Goal: Task Accomplishment & Management: Manage account settings

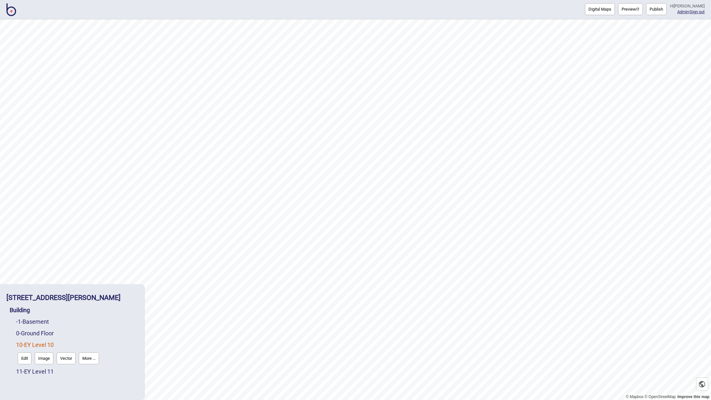
click at [27, 358] on button "Edit" at bounding box center [25, 358] width 14 height 12
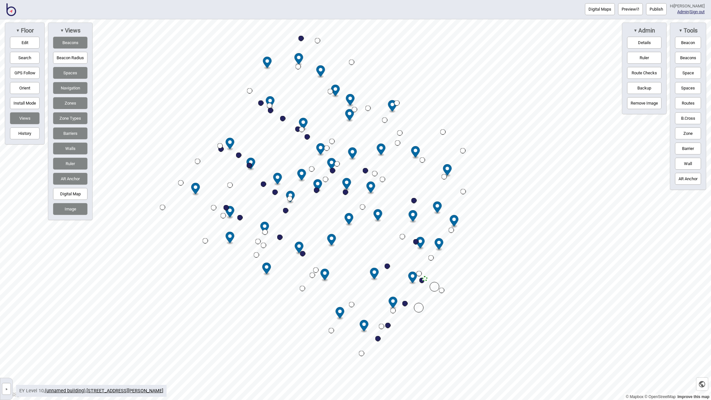
click at [5, 391] on button "»" at bounding box center [6, 389] width 9 height 12
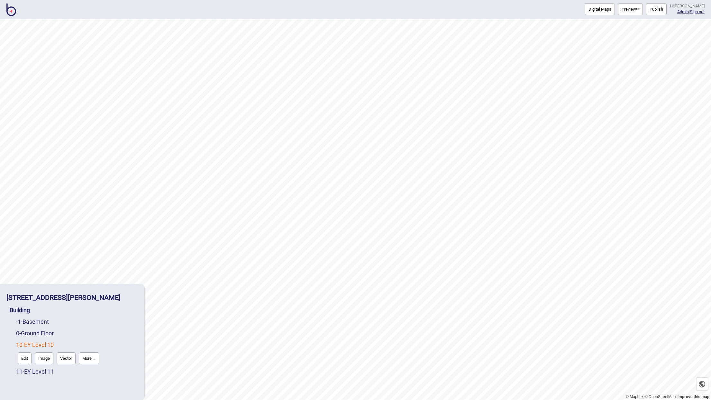
click at [94, 359] on button "More ..." at bounding box center [89, 358] width 20 height 12
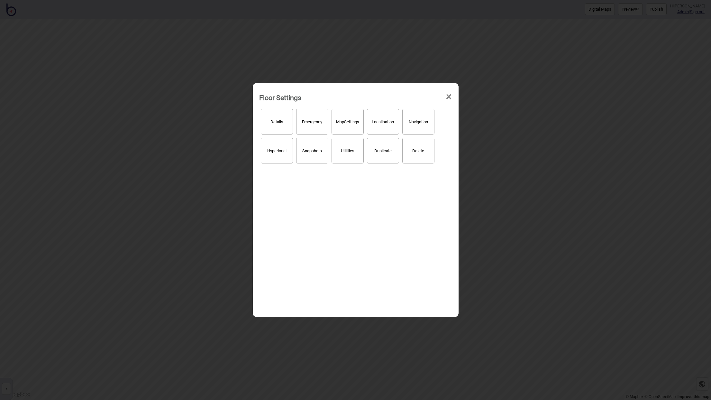
click at [355, 124] on button "Map Settings" at bounding box center [348, 122] width 32 height 26
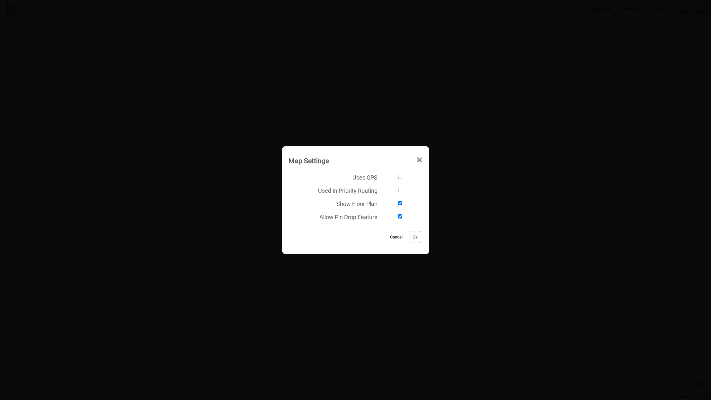
click at [420, 161] on span "×" at bounding box center [419, 159] width 7 height 21
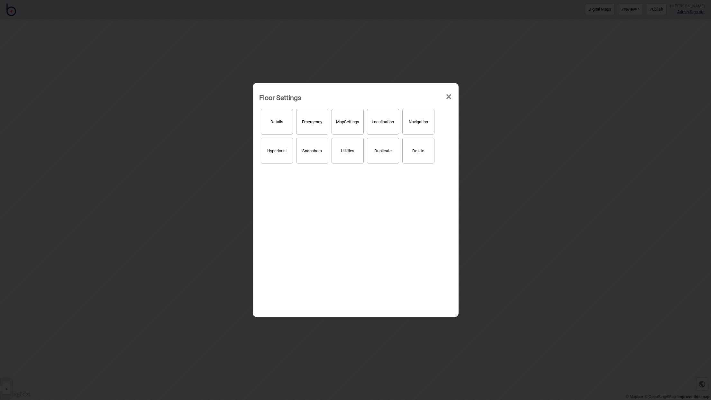
click at [384, 125] on button "Localisation" at bounding box center [383, 122] width 32 height 26
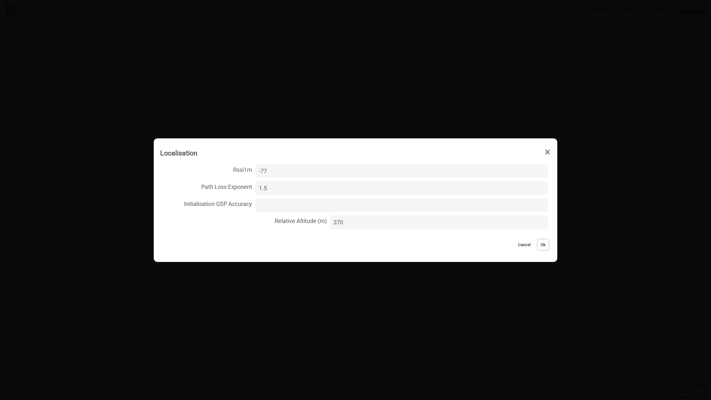
click at [517, 246] on button "Cancel" at bounding box center [524, 245] width 19 height 12
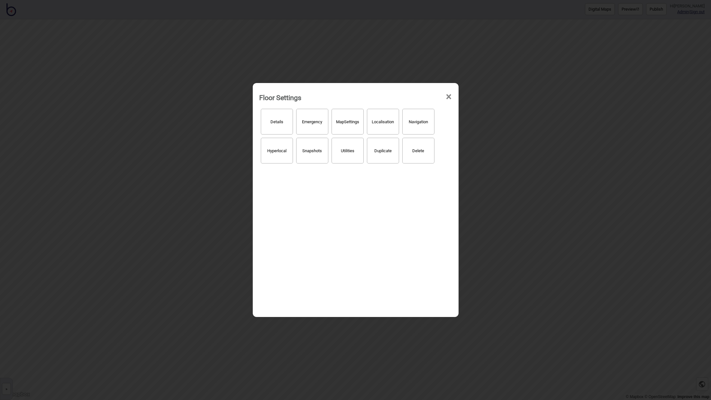
click at [450, 97] on span "×" at bounding box center [449, 96] width 7 height 21
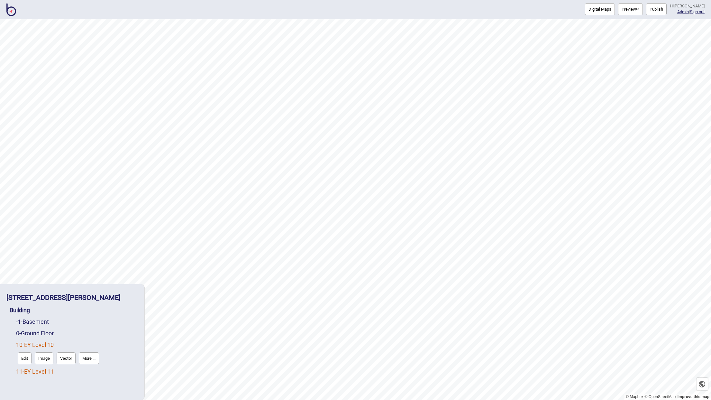
click at [38, 371] on link "11 - EY Level 11" at bounding box center [35, 371] width 38 height 7
click at [87, 370] on button "More ..." at bounding box center [89, 370] width 20 height 12
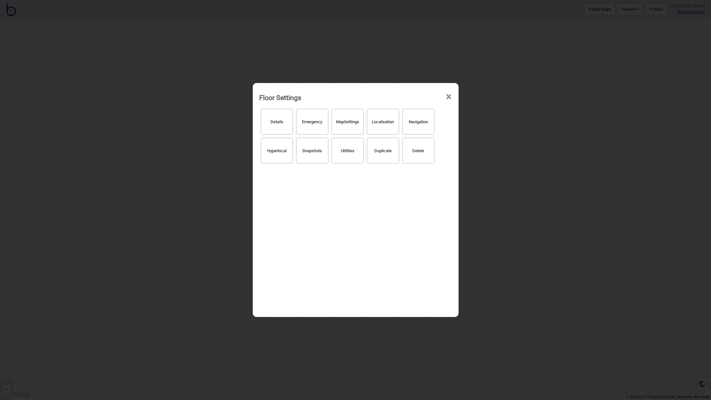
click at [382, 123] on button "Localisation" at bounding box center [383, 122] width 32 height 26
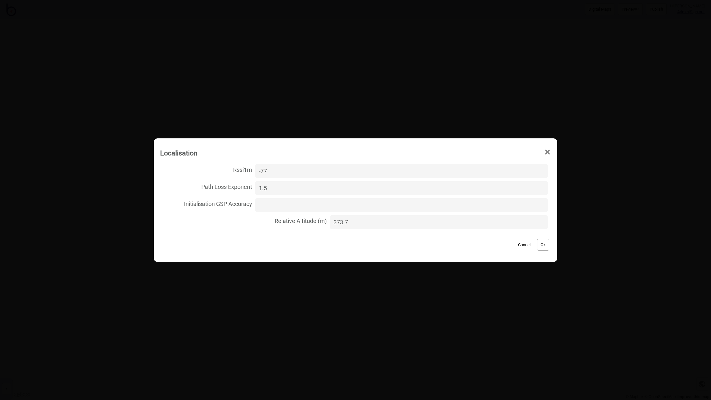
click at [519, 246] on button "Cancel" at bounding box center [524, 245] width 19 height 12
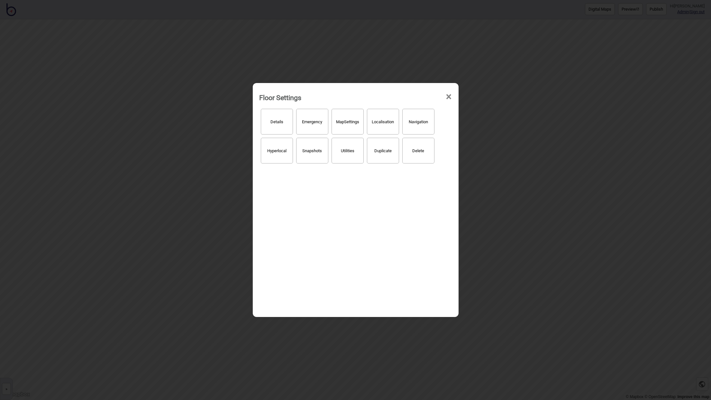
click at [449, 100] on span "×" at bounding box center [449, 96] width 7 height 21
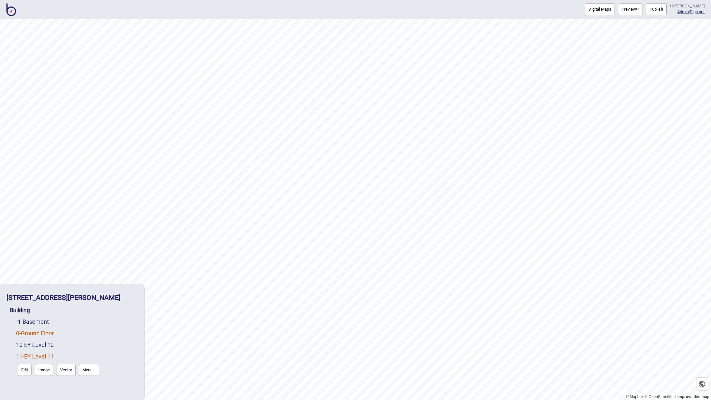
click at [44, 333] on link "0 - Ground Floor" at bounding box center [35, 333] width 38 height 7
click at [92, 346] on button "More ..." at bounding box center [89, 347] width 20 height 12
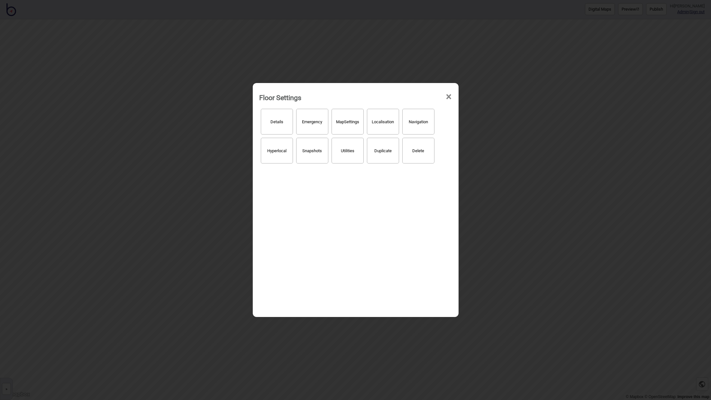
click at [382, 124] on button "Localisation" at bounding box center [383, 122] width 32 height 26
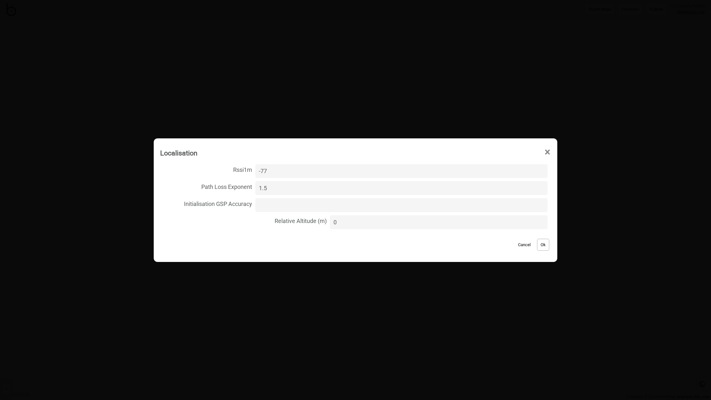
click at [515, 241] on button "Cancel" at bounding box center [524, 245] width 19 height 12
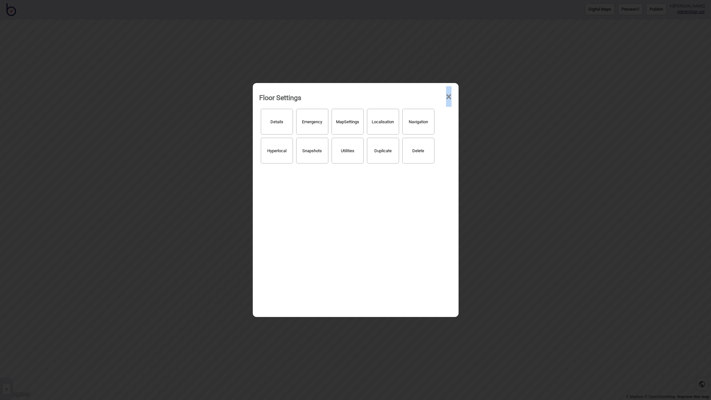
click at [448, 101] on span "×" at bounding box center [449, 96] width 7 height 21
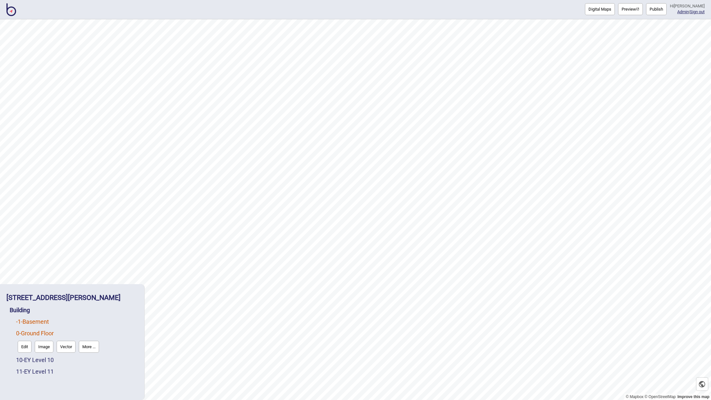
click at [37, 321] on link "-1 - Basement" at bounding box center [32, 321] width 33 height 7
click at [81, 332] on button "More ..." at bounding box center [89, 335] width 20 height 12
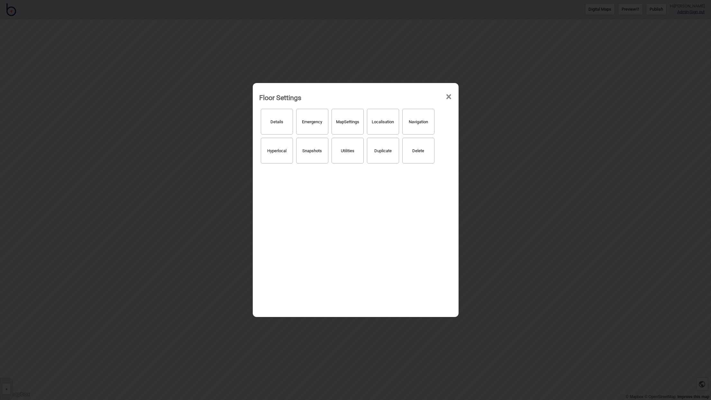
click at [386, 124] on button "Localisation" at bounding box center [383, 122] width 32 height 26
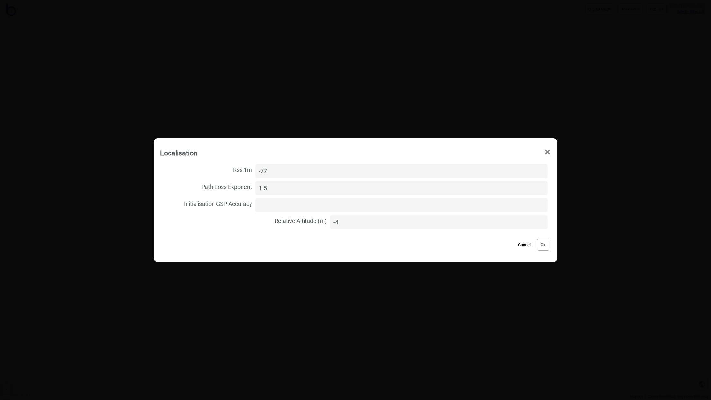
click at [544, 152] on span "×" at bounding box center [547, 152] width 7 height 21
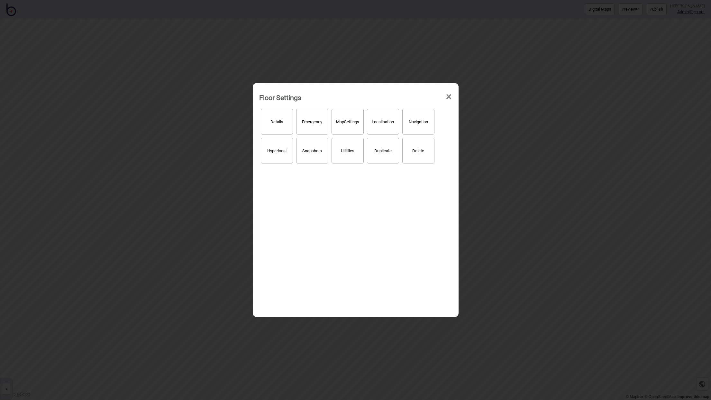
click at [444, 95] on div "Floor Settings ×" at bounding box center [355, 95] width 199 height 19
click at [449, 97] on span "×" at bounding box center [449, 96] width 7 height 21
